Goal: Task Accomplishment & Management: Manage account settings

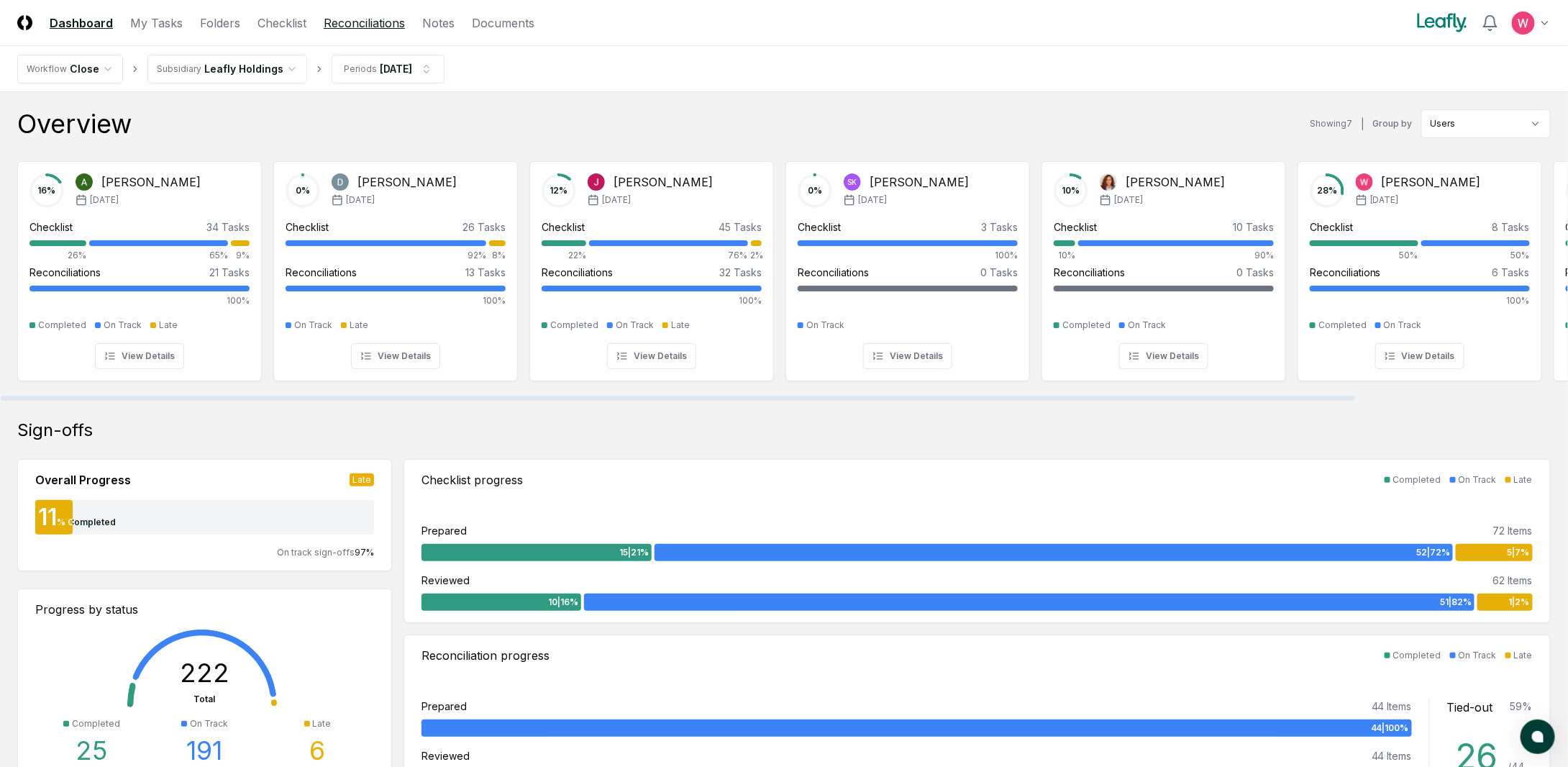
click at [381, 28] on link "Reconciliations" at bounding box center [364, 22] width 81 height 17
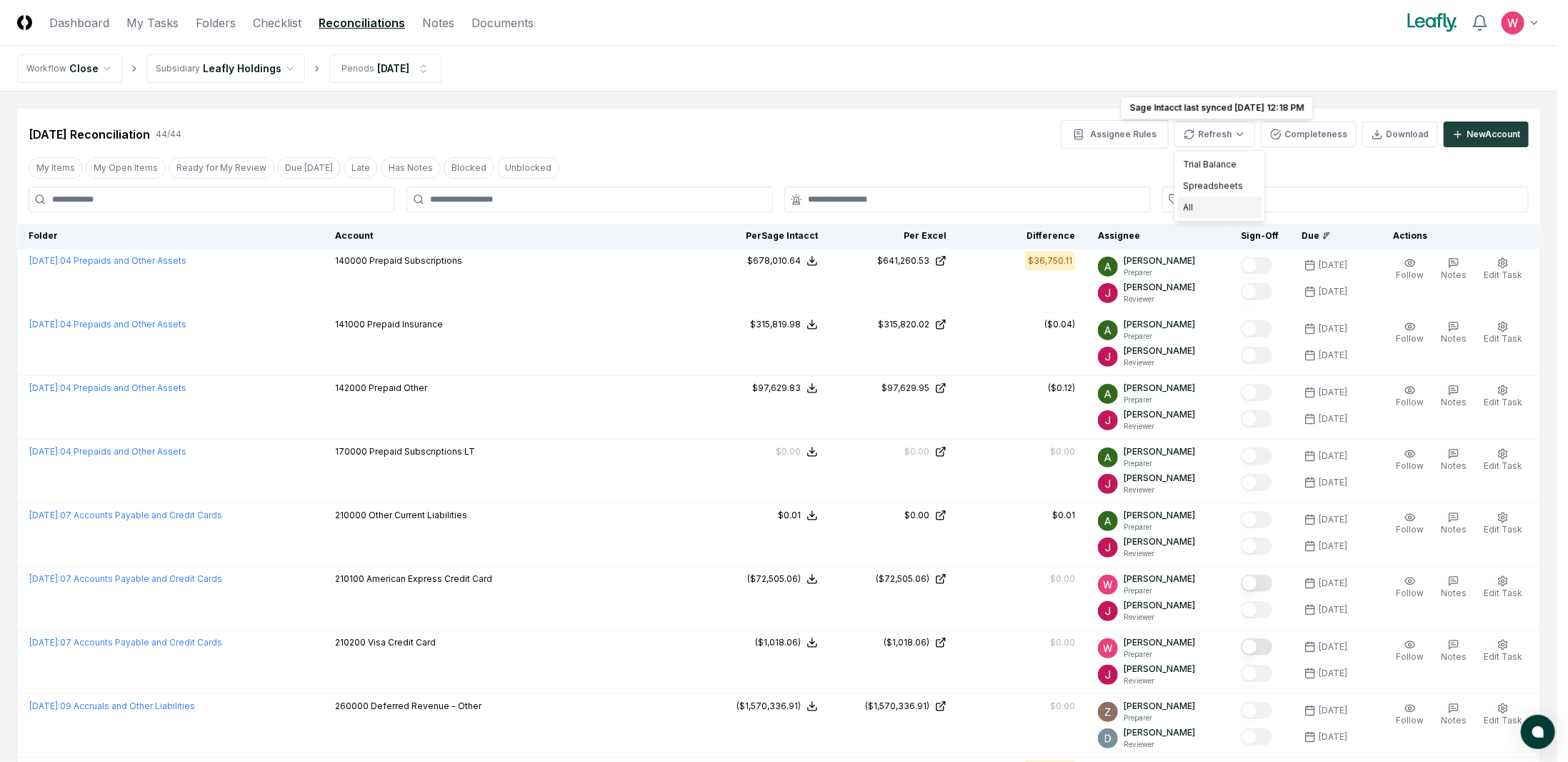
click at [1197, 202] on div "All" at bounding box center [1220, 207] width 84 height 21
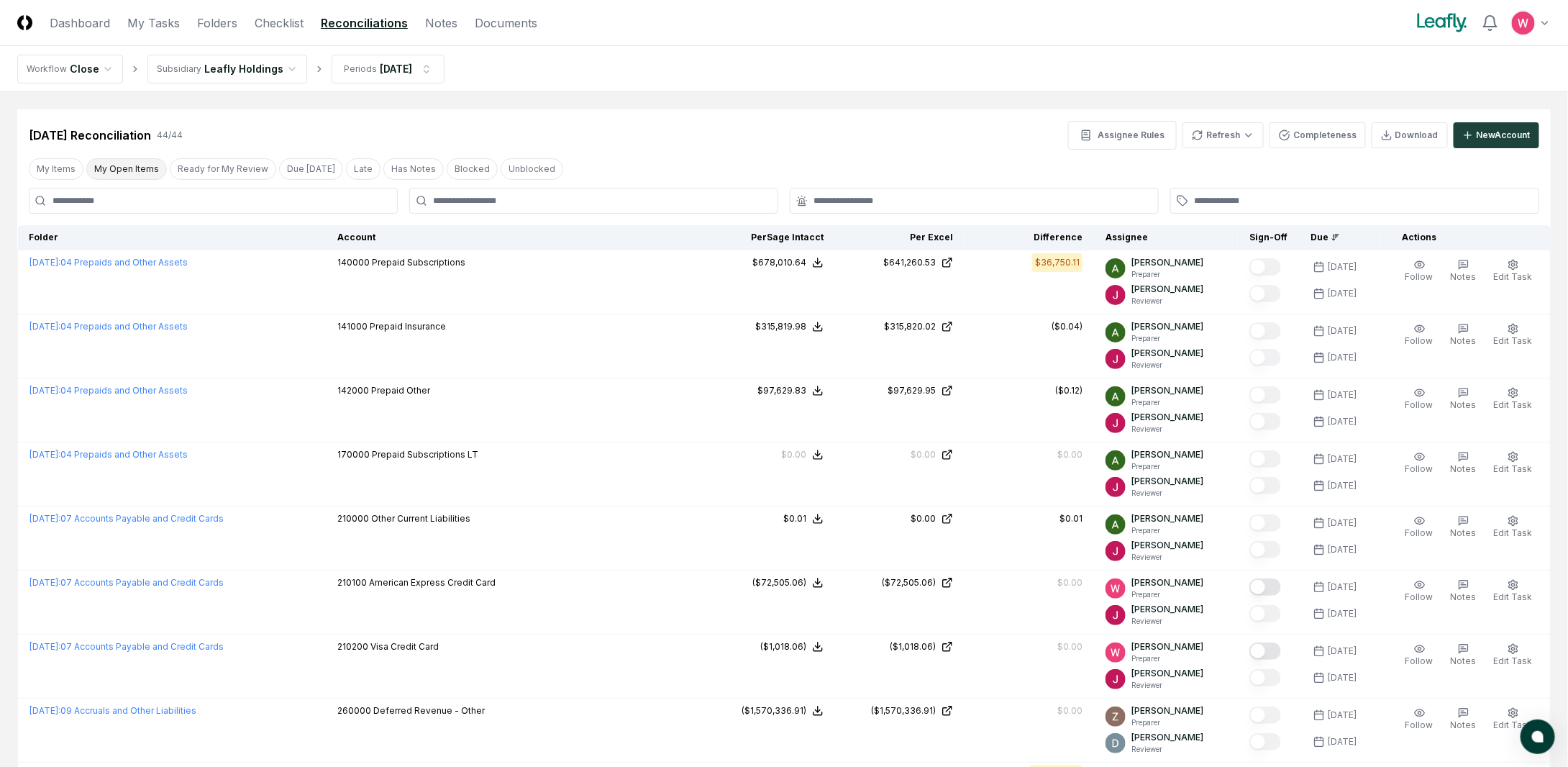
click at [140, 176] on button "My Open Items" at bounding box center [126, 169] width 81 height 21
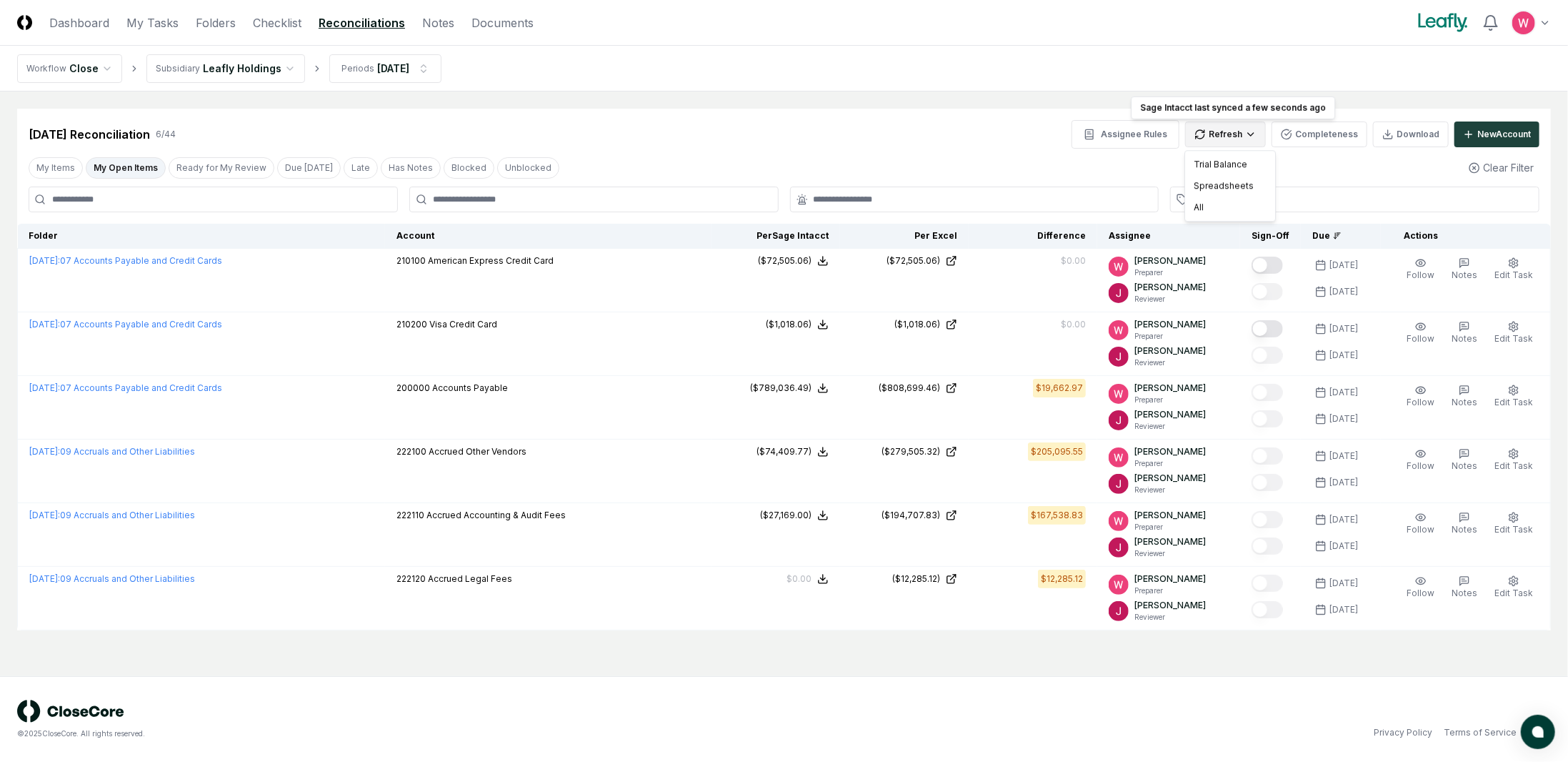
click at [1227, 134] on html "CloseCore Dashboard My Tasks Folders Checklist Reconciliations Notes Documents …" at bounding box center [784, 381] width 1568 height 762
click at [1212, 204] on div "All" at bounding box center [1230, 207] width 84 height 21
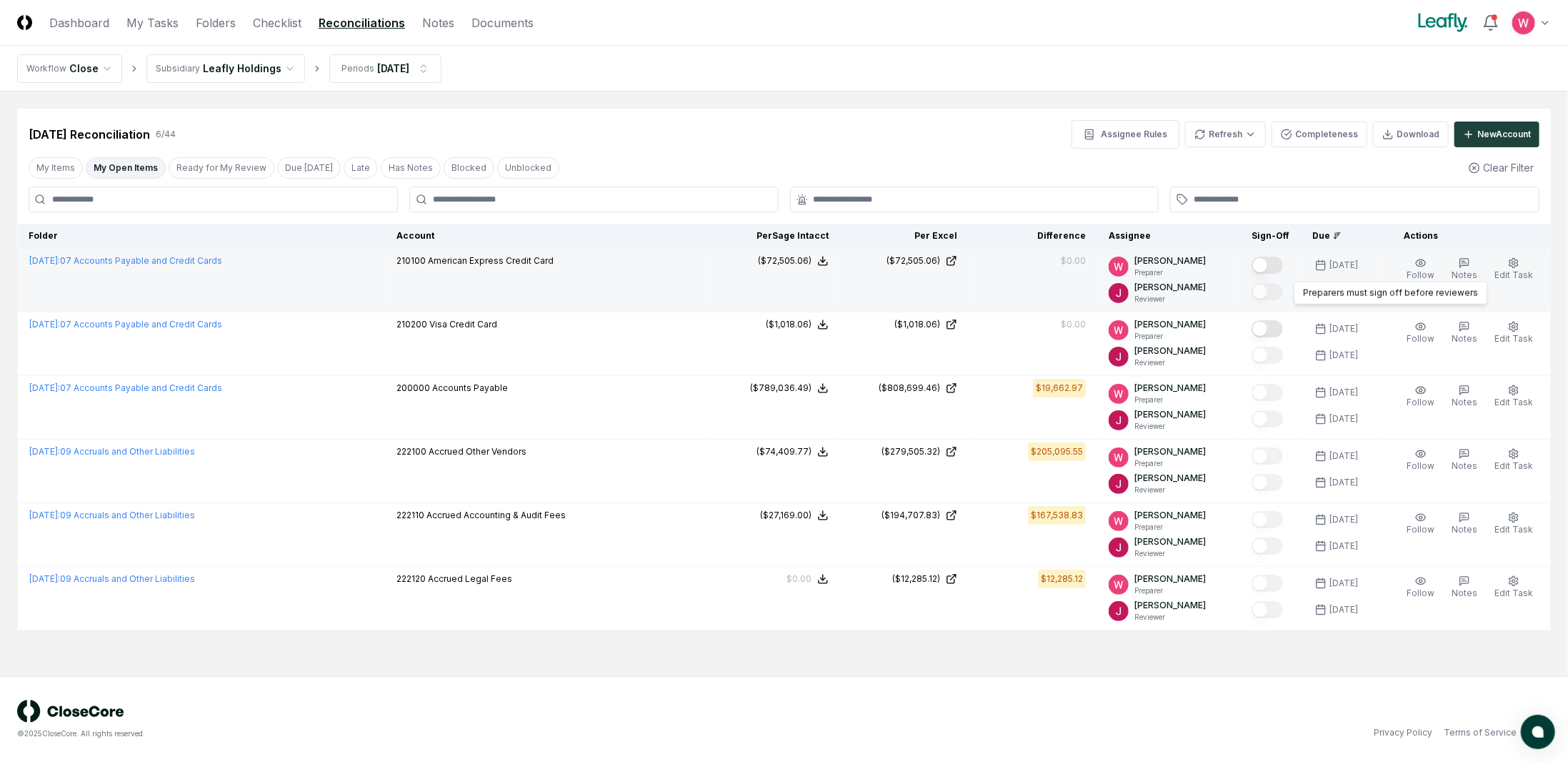
click at [1278, 269] on button "Mark complete" at bounding box center [1267, 265] width 31 height 17
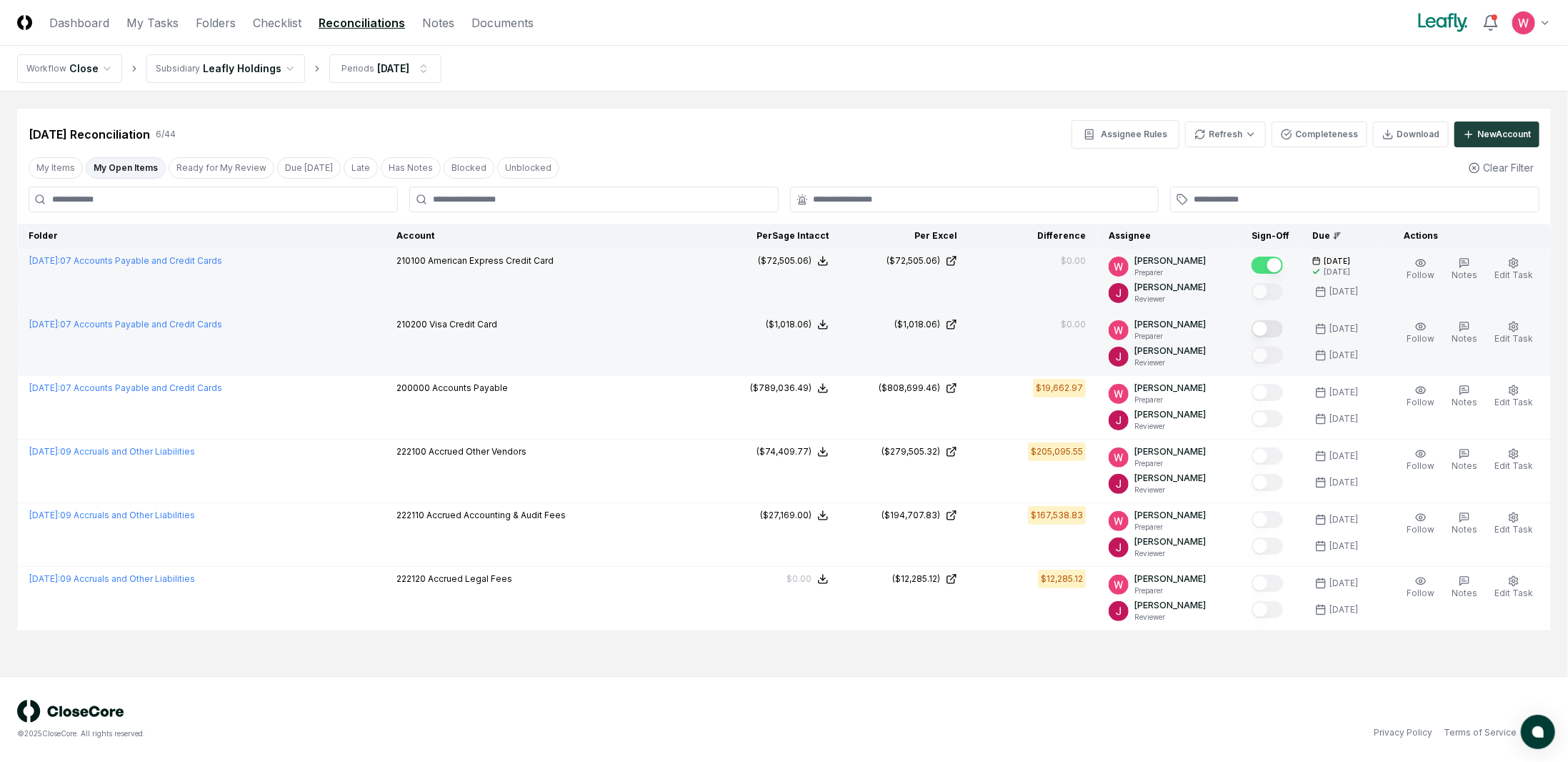
drag, startPoint x: 1282, startPoint y: 329, endPoint x: 1299, endPoint y: 337, distance: 18.8
click at [1281, 330] on button "Mark complete" at bounding box center [1267, 328] width 31 height 17
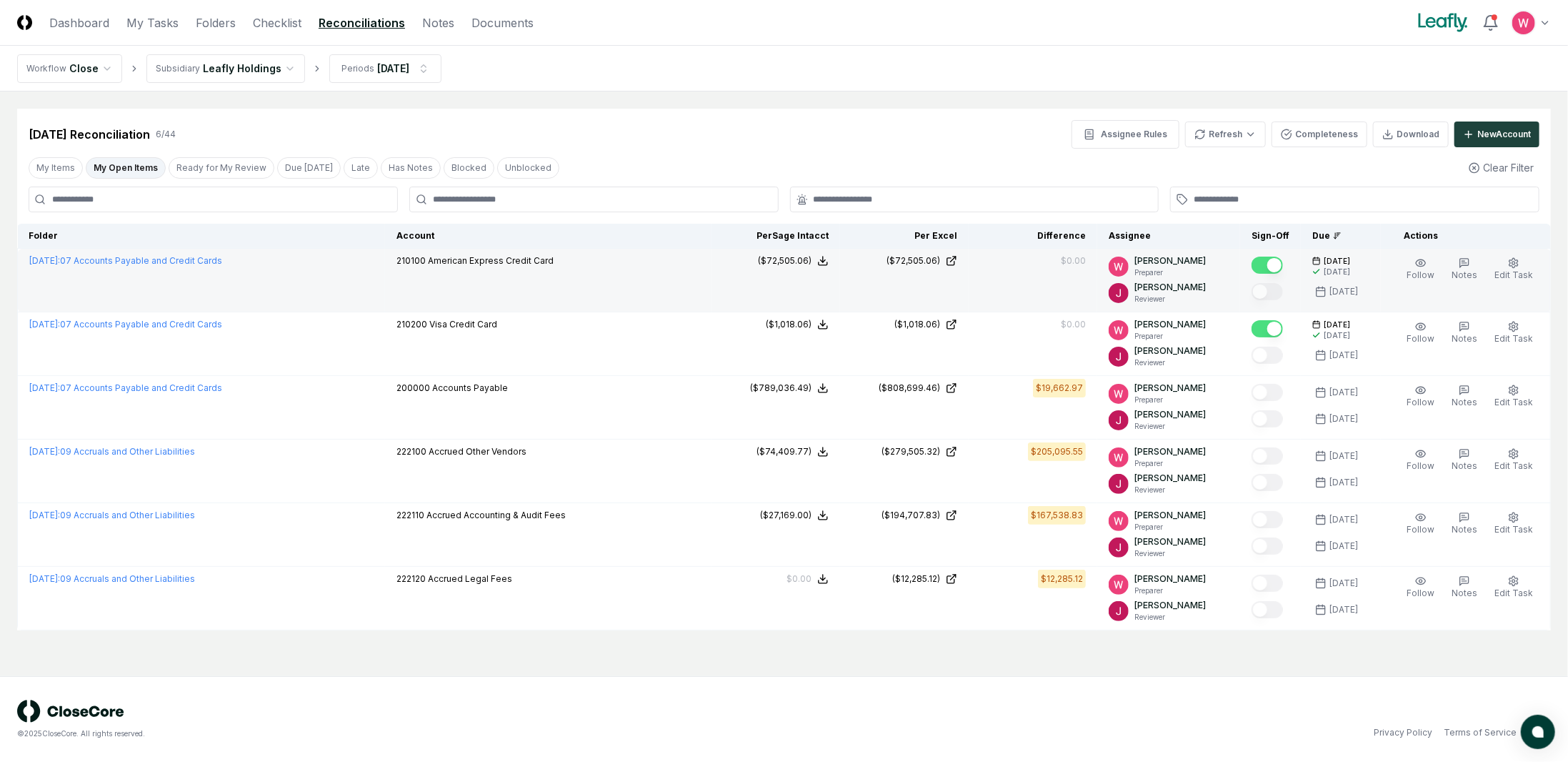
click at [1120, 53] on nav "Workflow Close Subsidiary Leafly Holdings Periods [DATE]" at bounding box center [784, 68] width 1568 height 45
click at [206, 161] on button "Ready for My Review" at bounding box center [221, 168] width 106 height 21
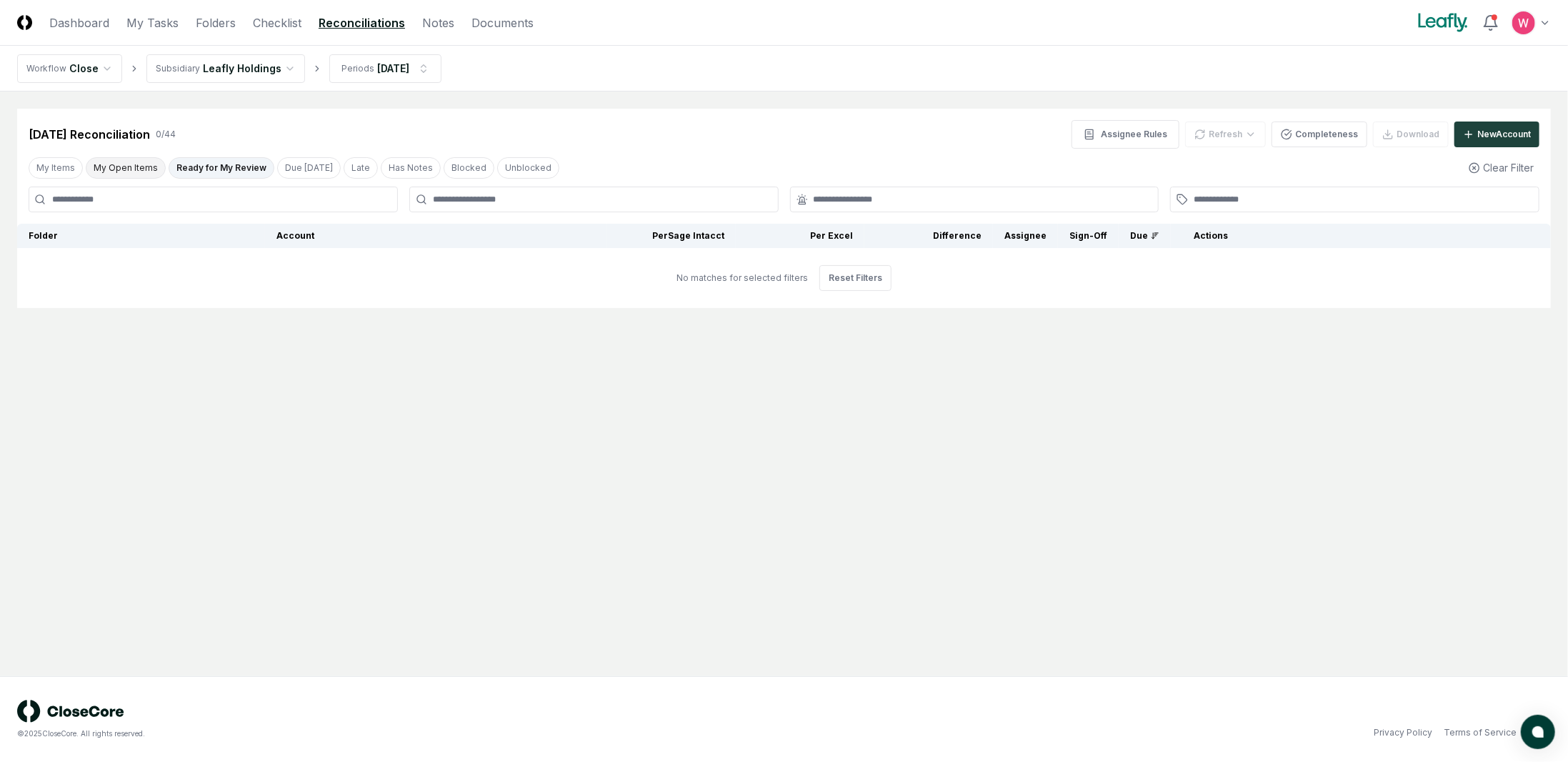
click at [136, 165] on button "My Open Items" at bounding box center [125, 168] width 80 height 21
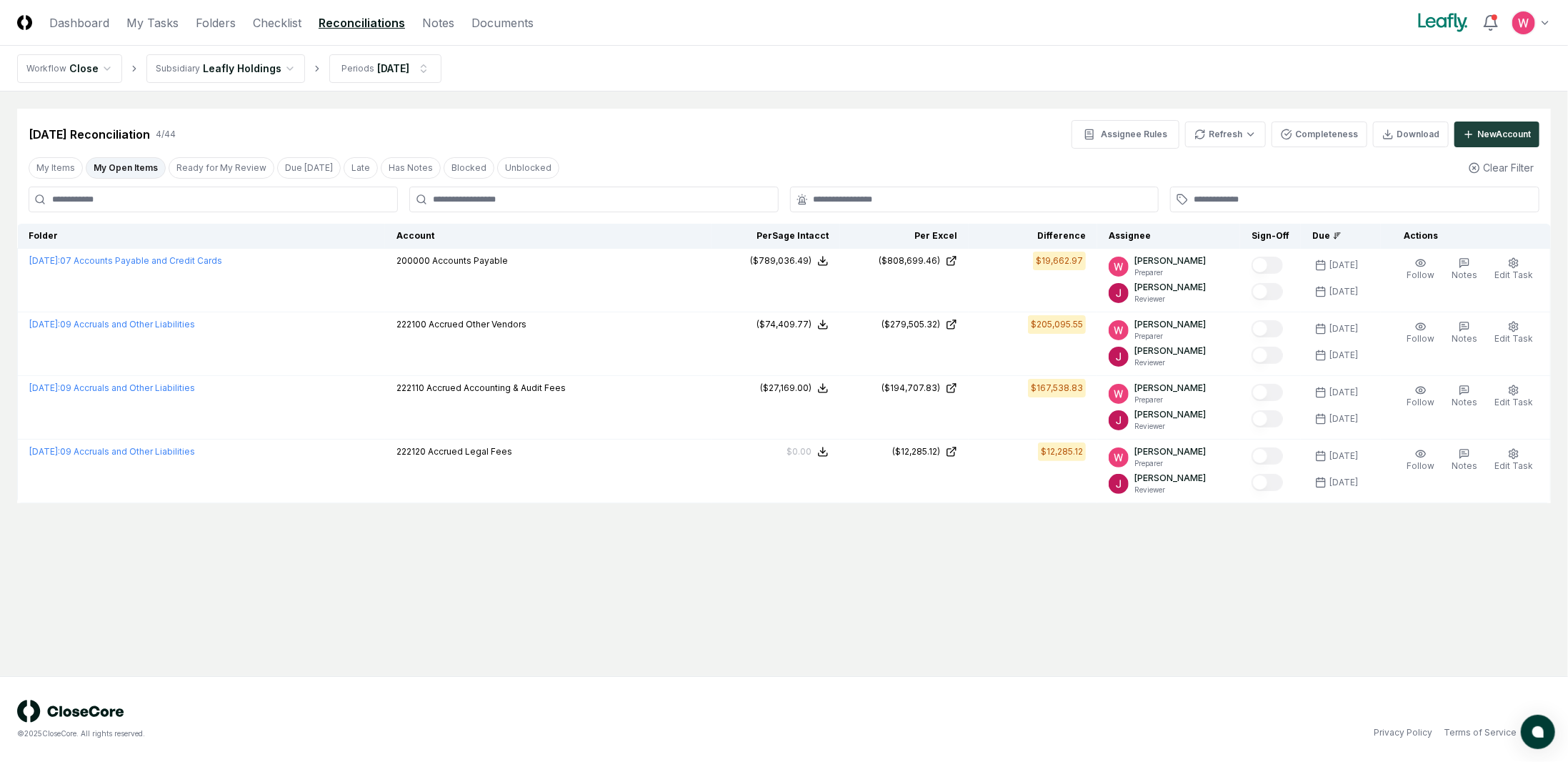
click at [268, 74] on html "CloseCore Dashboard My Tasks Folders Checklist Reconciliations Notes Documents …" at bounding box center [784, 381] width 1568 height 762
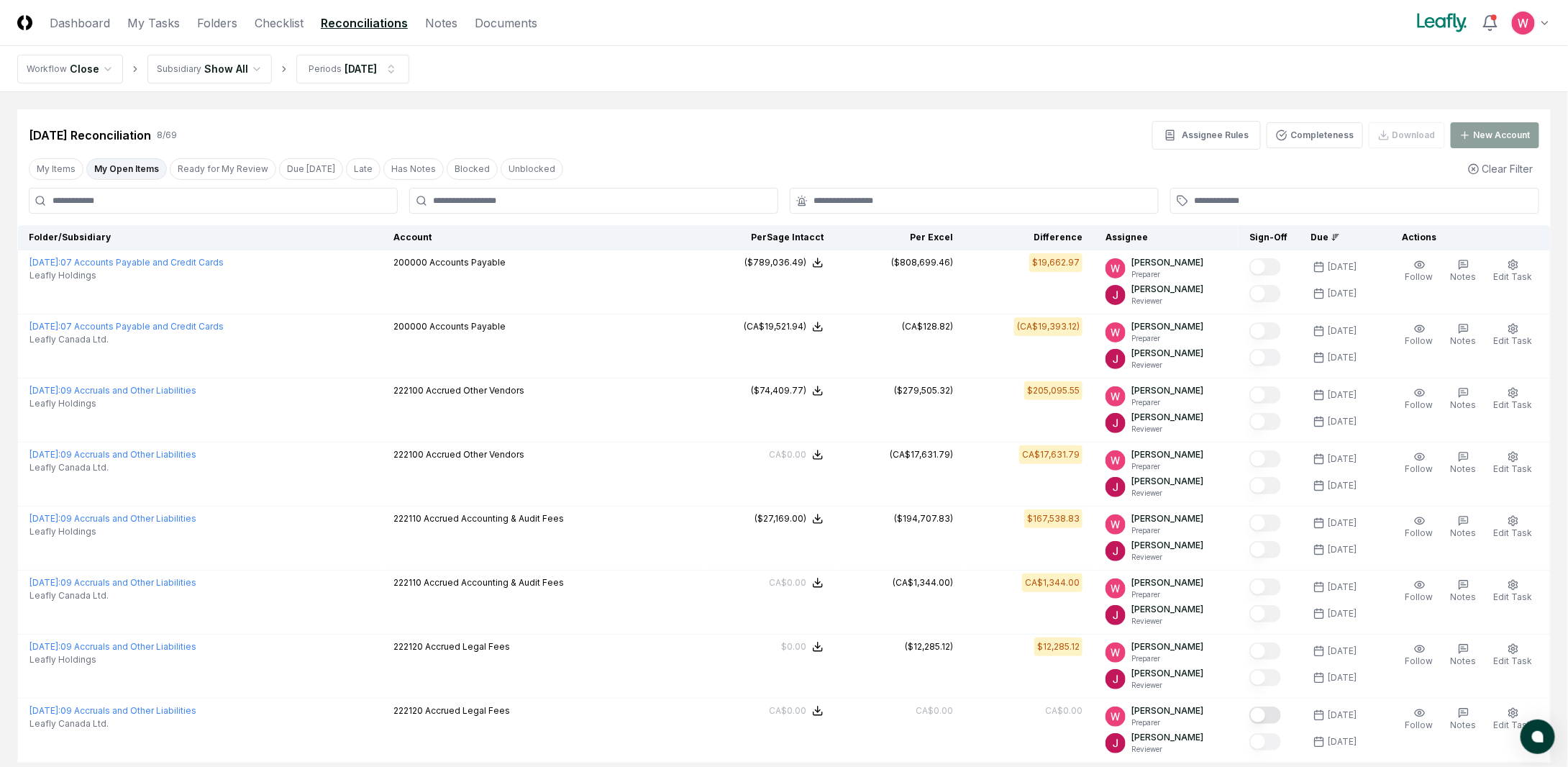
click at [150, 173] on button "My Open Items" at bounding box center [126, 169] width 81 height 21
click at [129, 173] on button "My Open Items" at bounding box center [126, 169] width 81 height 21
click at [271, 23] on link "Checklist" at bounding box center [279, 22] width 49 height 17
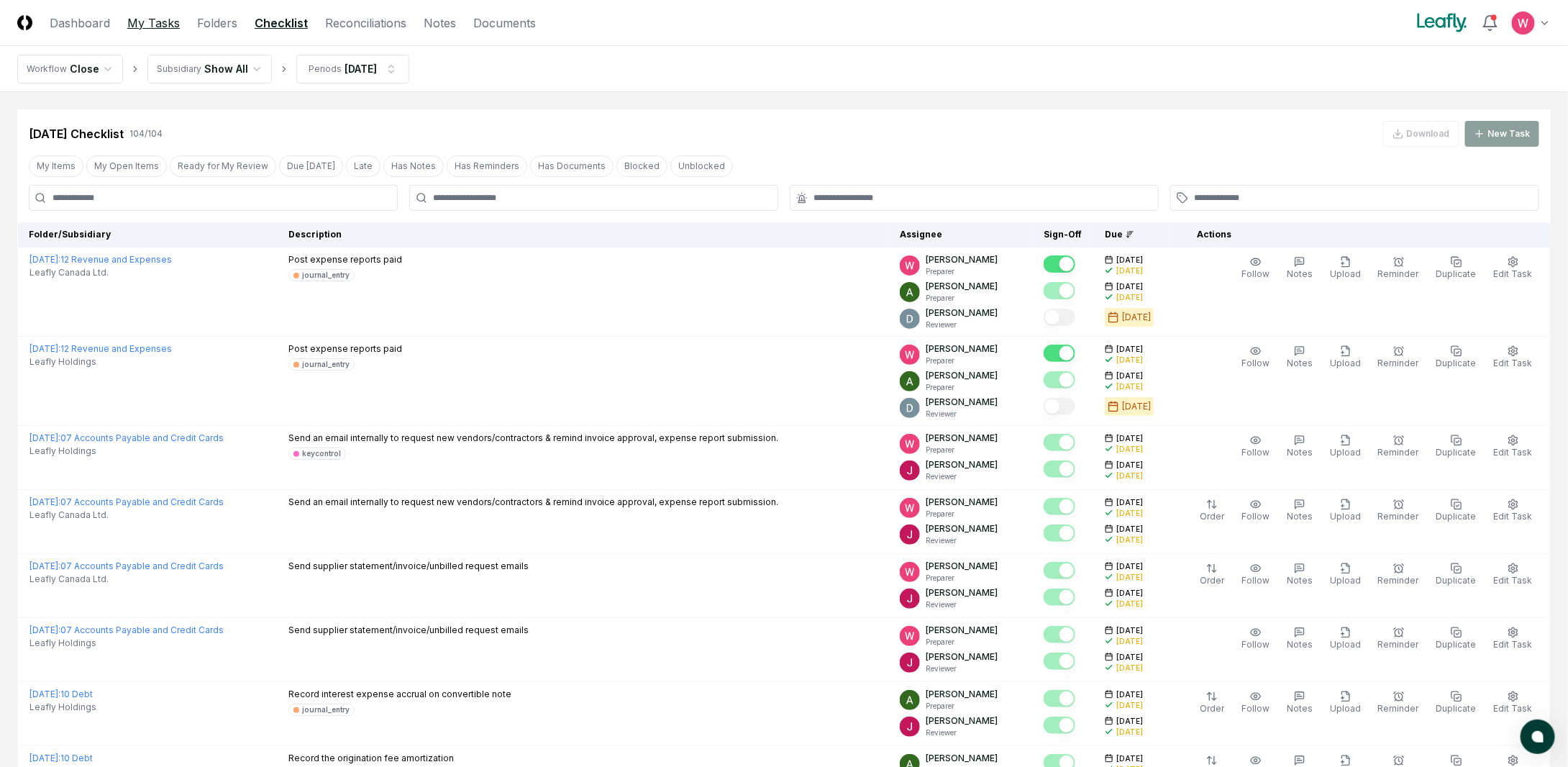
click at [162, 30] on link "My Tasks" at bounding box center [153, 22] width 53 height 17
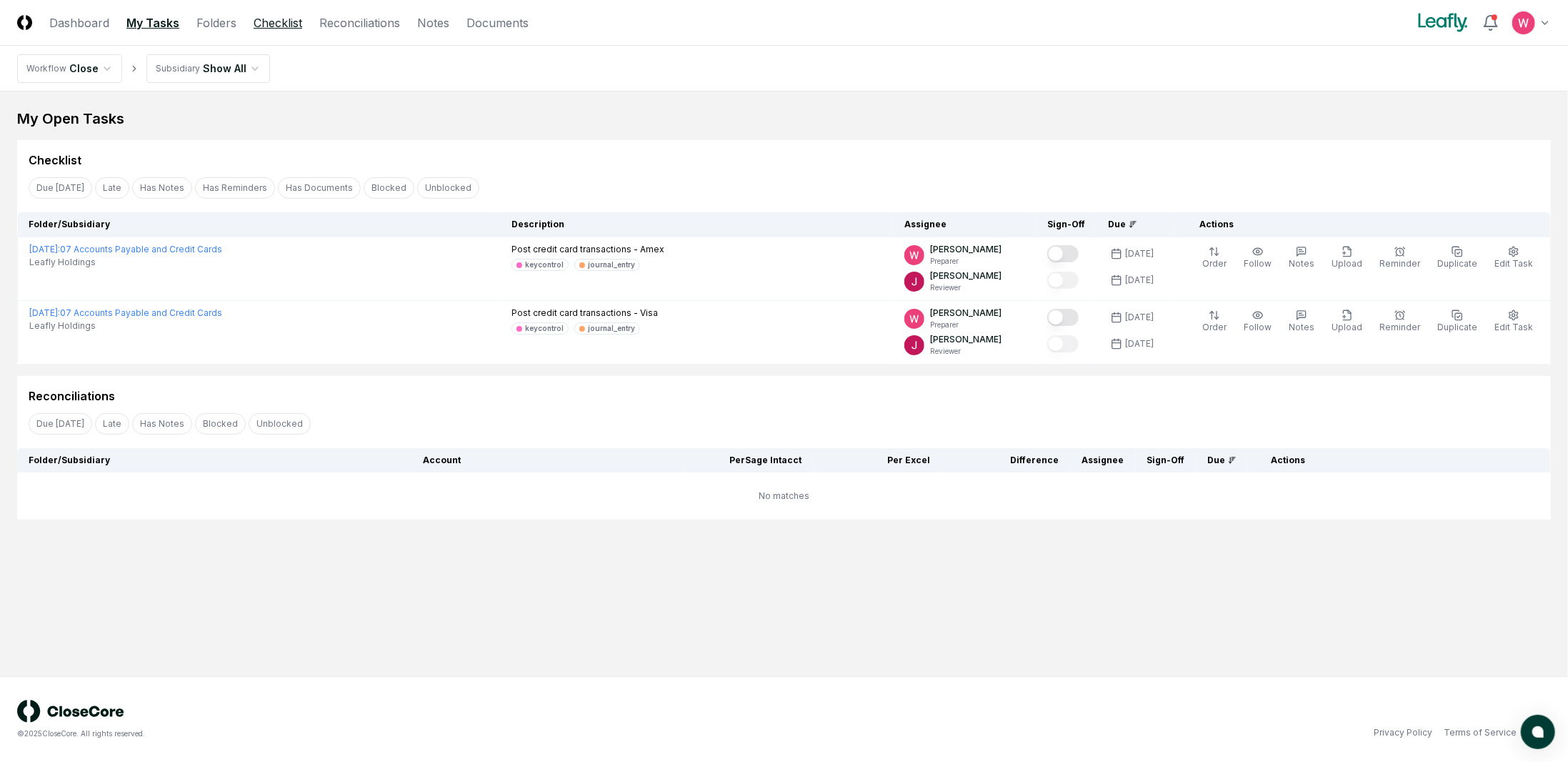
click at [269, 24] on link "Checklist" at bounding box center [277, 22] width 49 height 17
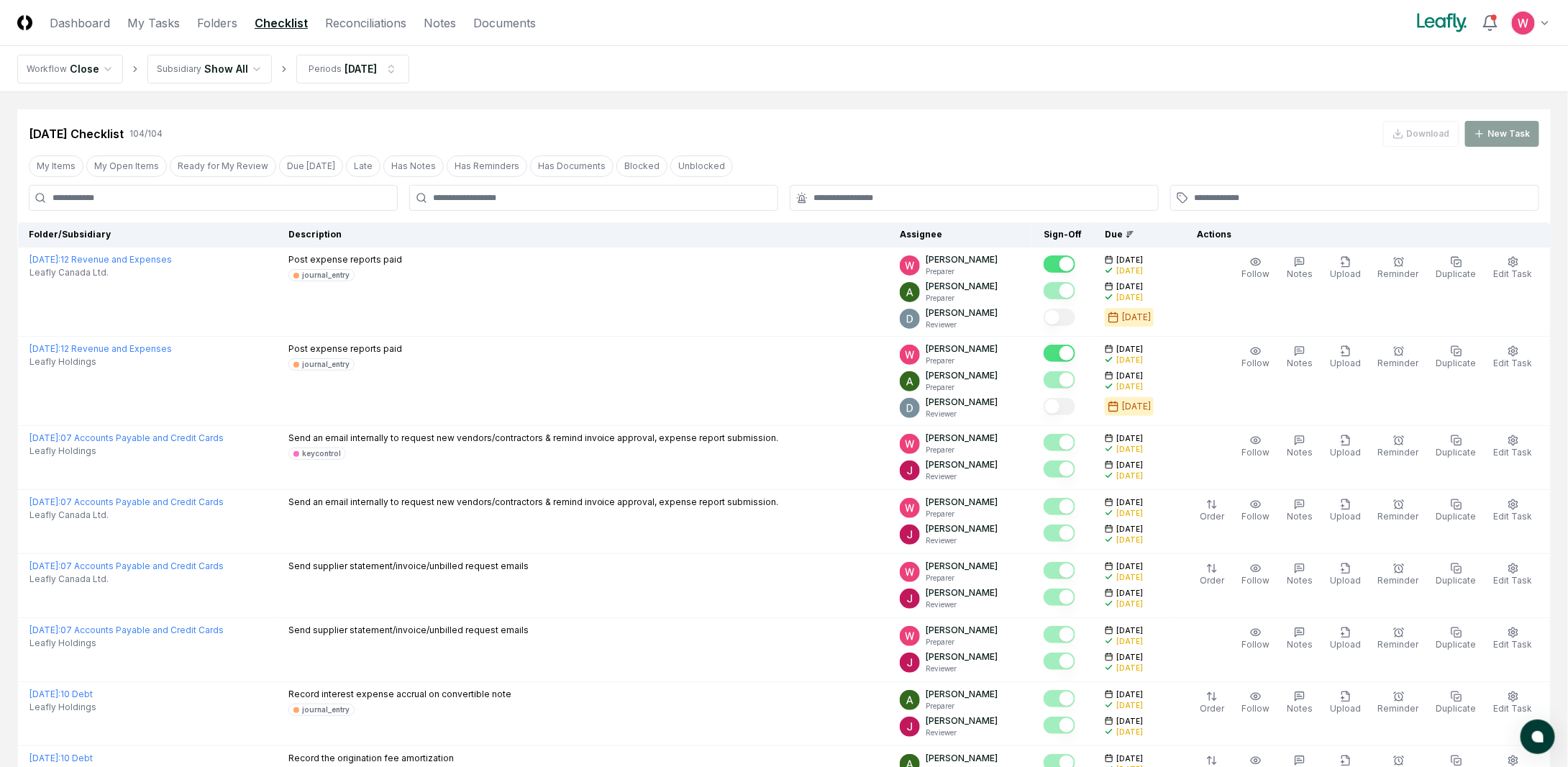
click at [144, 154] on div "My Items My Open Items Ready for My Review Due [DATE] Late Has Notes Has Remind…" at bounding box center [784, 166] width 1534 height 27
click at [143, 156] on button "My Open Items" at bounding box center [126, 166] width 81 height 21
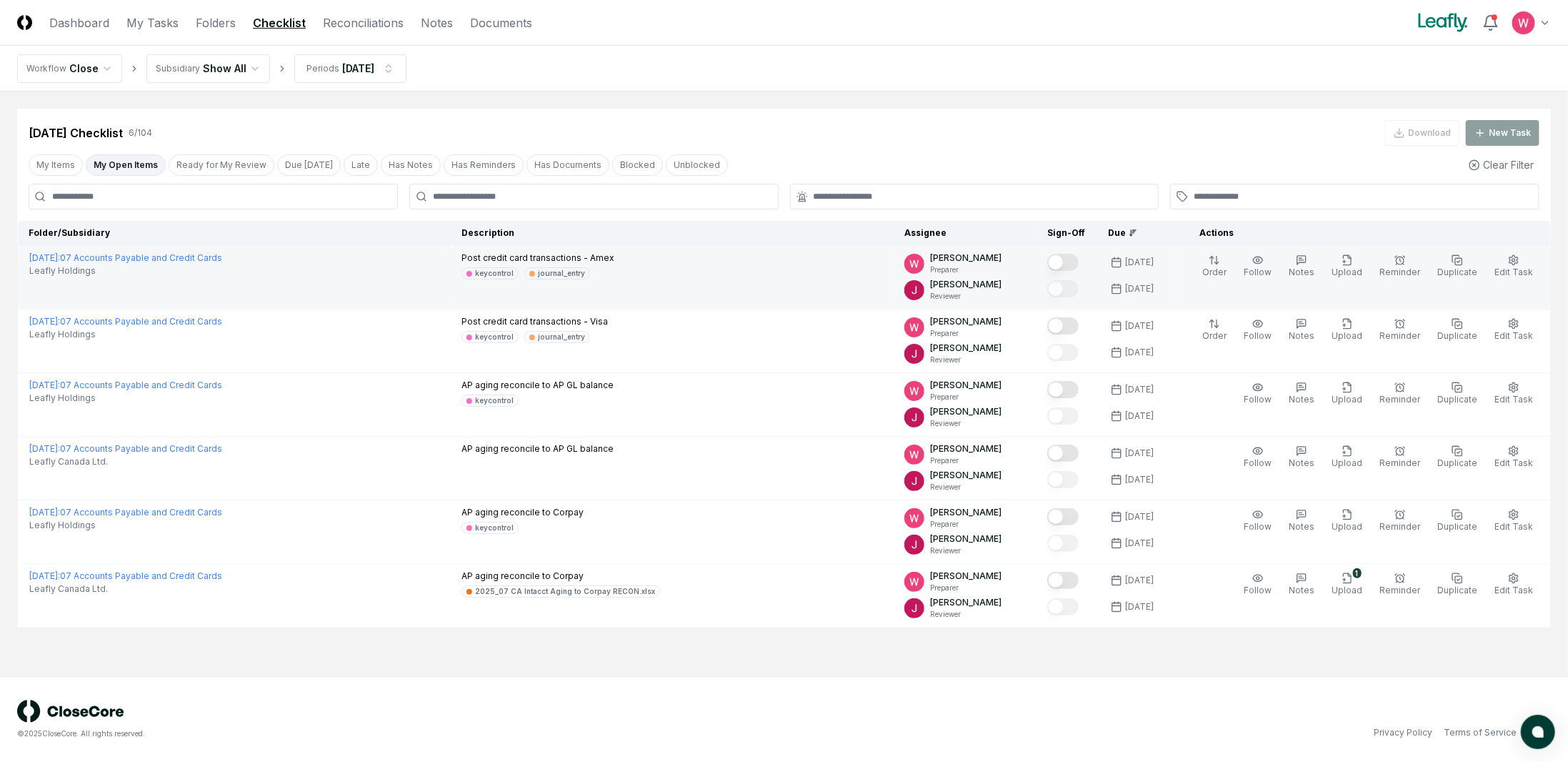
click at [1079, 262] on button "Mark complete" at bounding box center [1062, 261] width 31 height 17
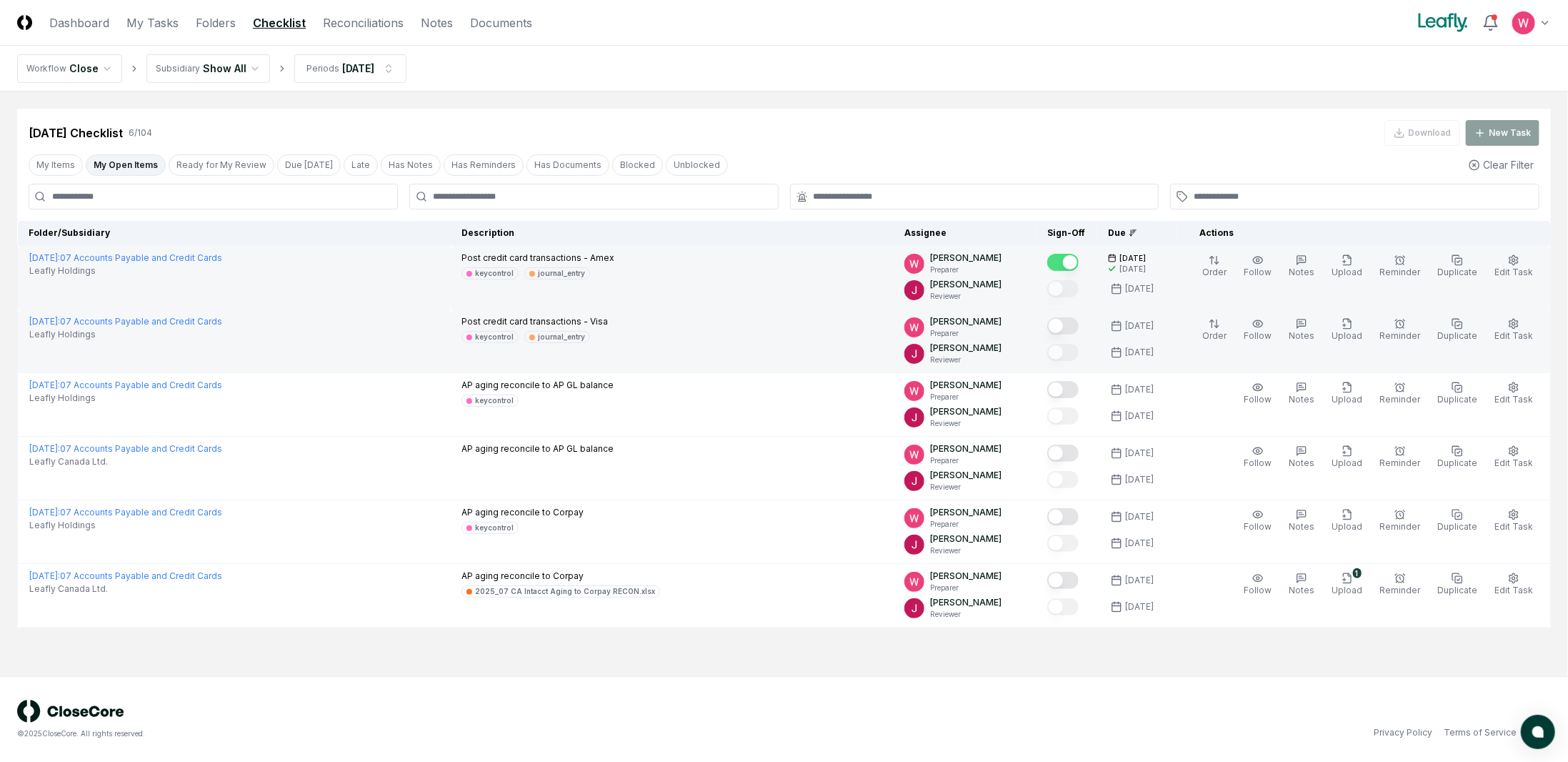
click at [1069, 322] on button "Mark complete" at bounding box center [1062, 325] width 31 height 17
click at [360, 29] on link "Reconciliations" at bounding box center [363, 22] width 81 height 17
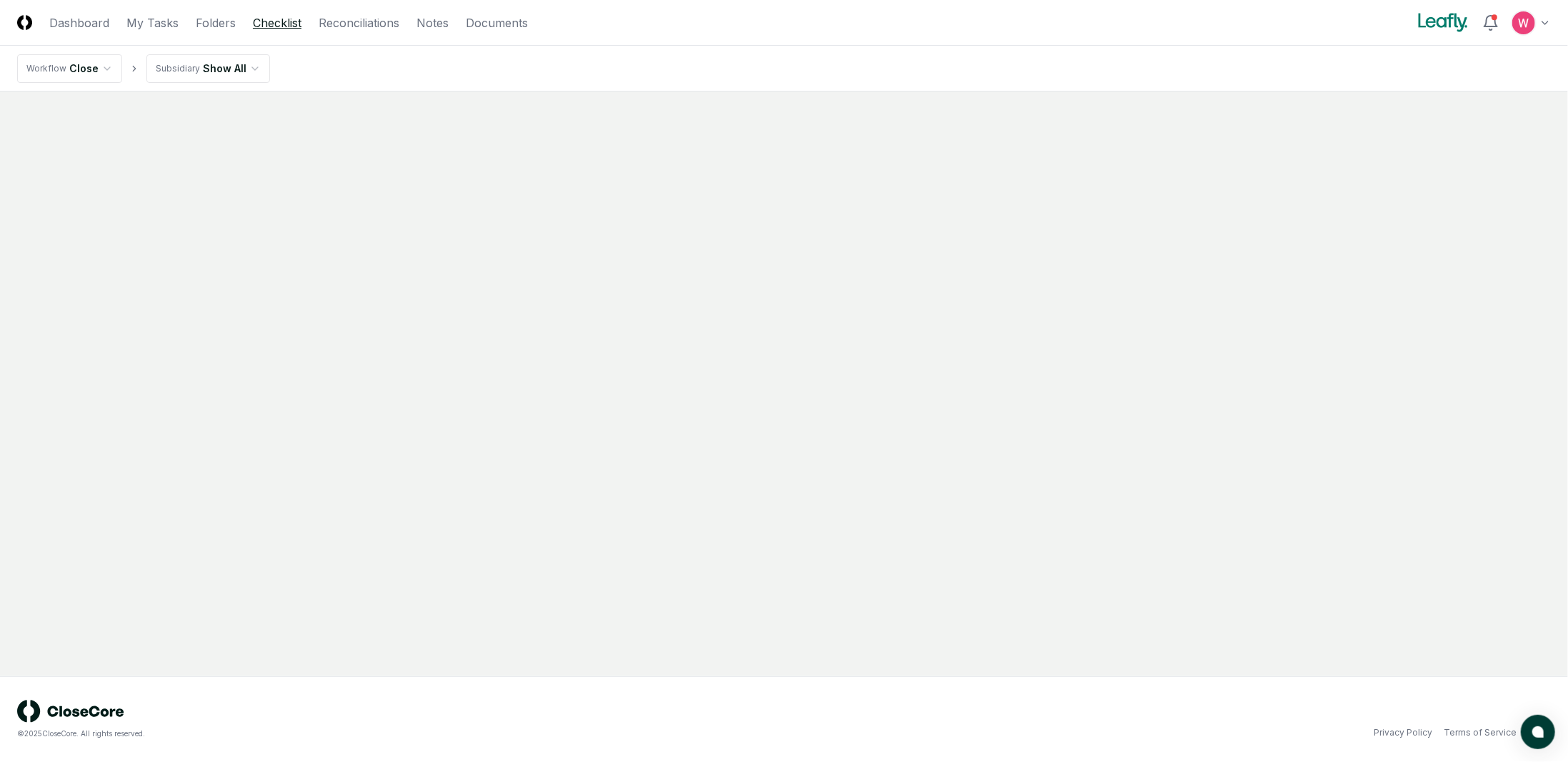
click at [278, 26] on link "Checklist" at bounding box center [277, 22] width 49 height 17
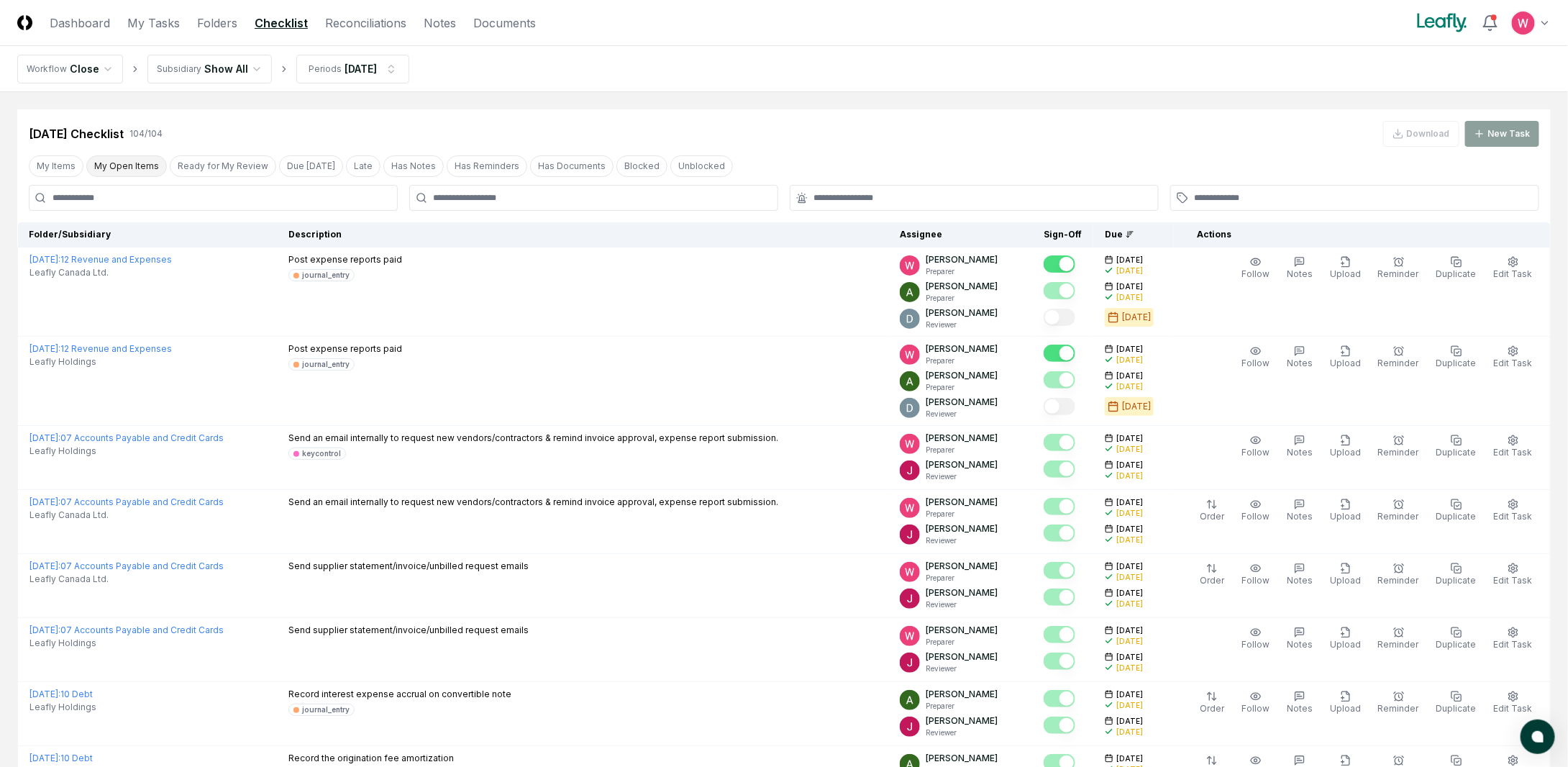
click at [130, 161] on button "My Open Items" at bounding box center [126, 166] width 81 height 21
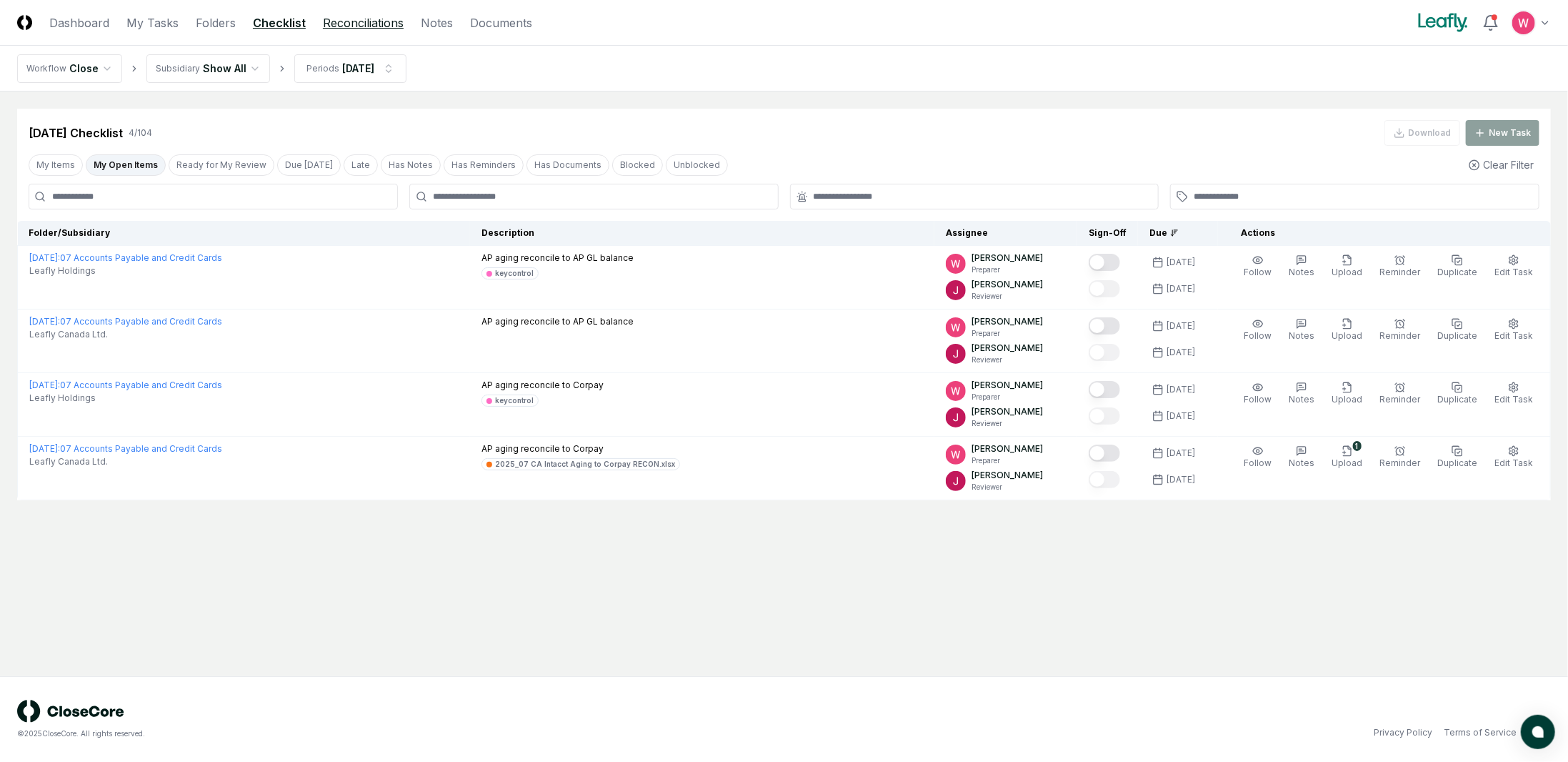
click at [377, 23] on link "Reconciliations" at bounding box center [363, 22] width 81 height 17
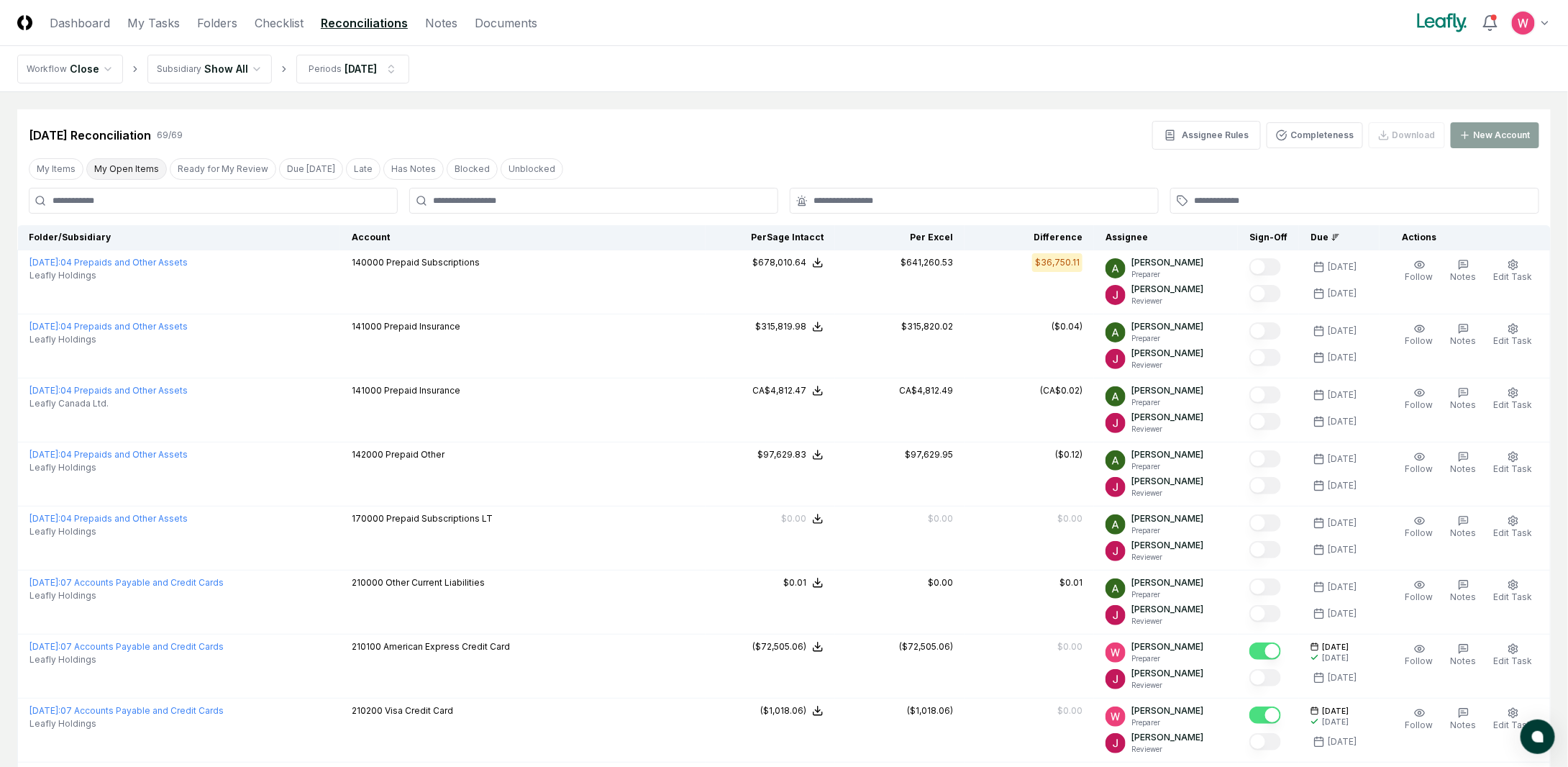
click at [149, 166] on button "My Open Items" at bounding box center [126, 169] width 81 height 21
